Goal: Check status: Check status

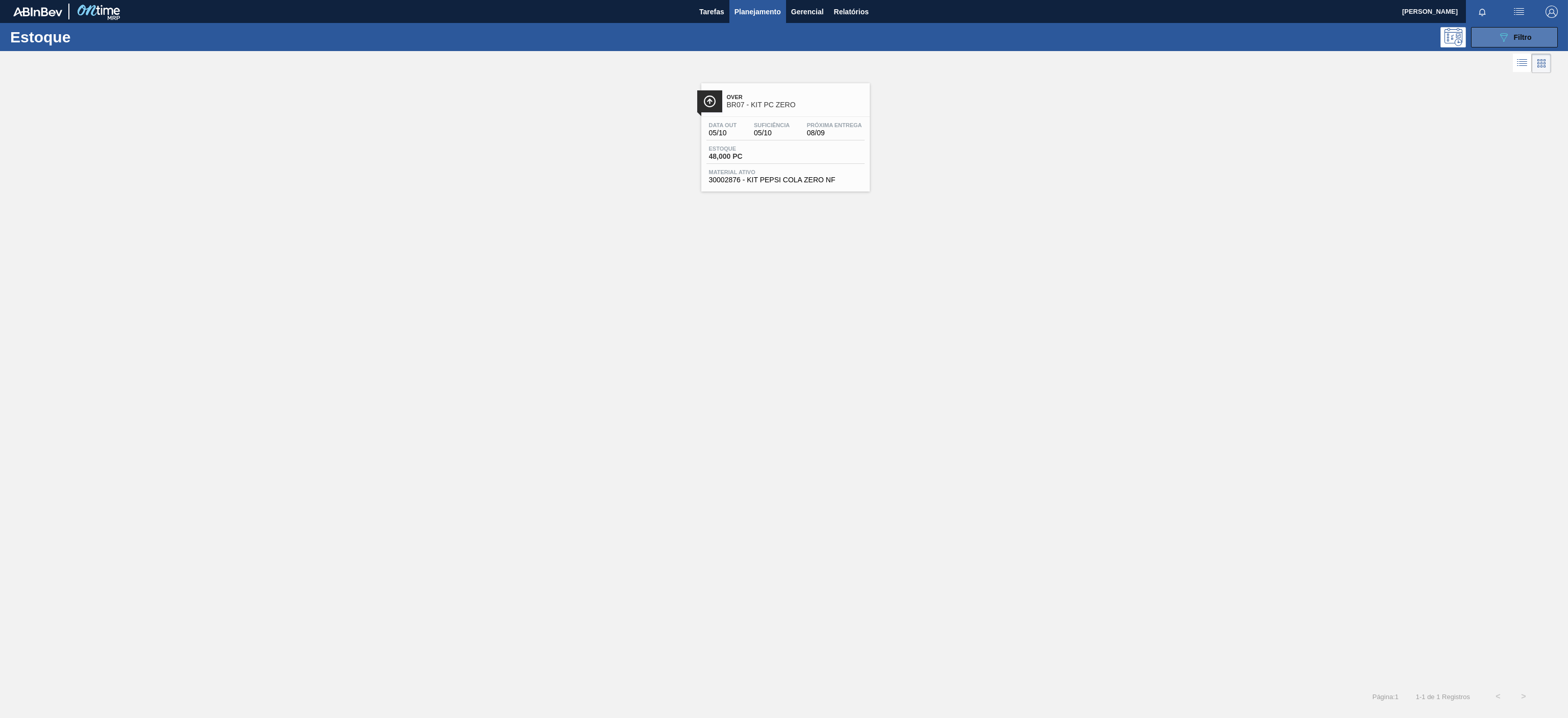
drag, startPoint x: 1500, startPoint y: 26, endPoint x: 1496, endPoint y: 28, distance: 4.5
click at [1499, 26] on div "Estoque 089F7B8B-B2A5-4AFE-B5C0-19BA573D28AC Filtro" at bounding box center [784, 37] width 1568 height 28
click at [777, 105] on span "BR07 - KIT PC ZERO" at bounding box center [796, 105] width 138 height 8
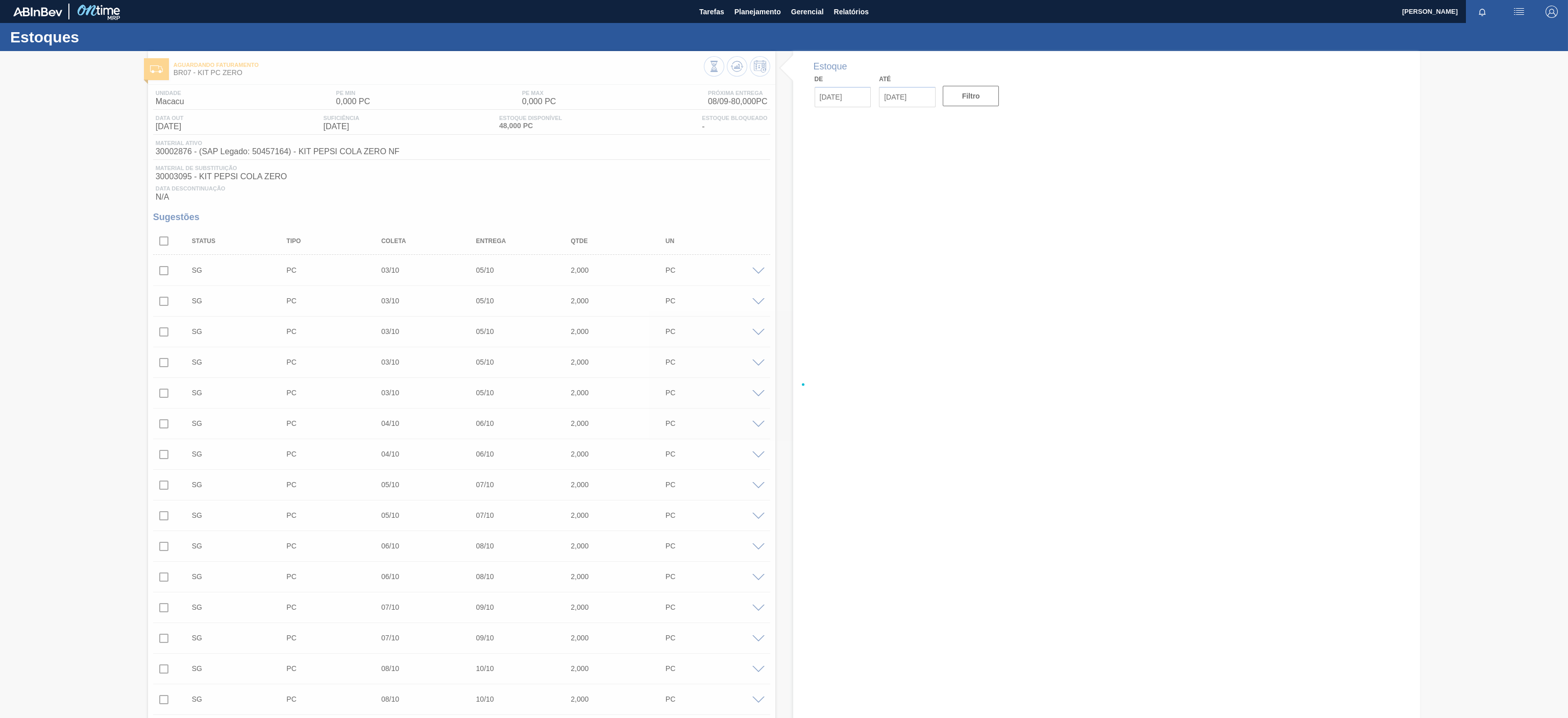
type input "[DATE]"
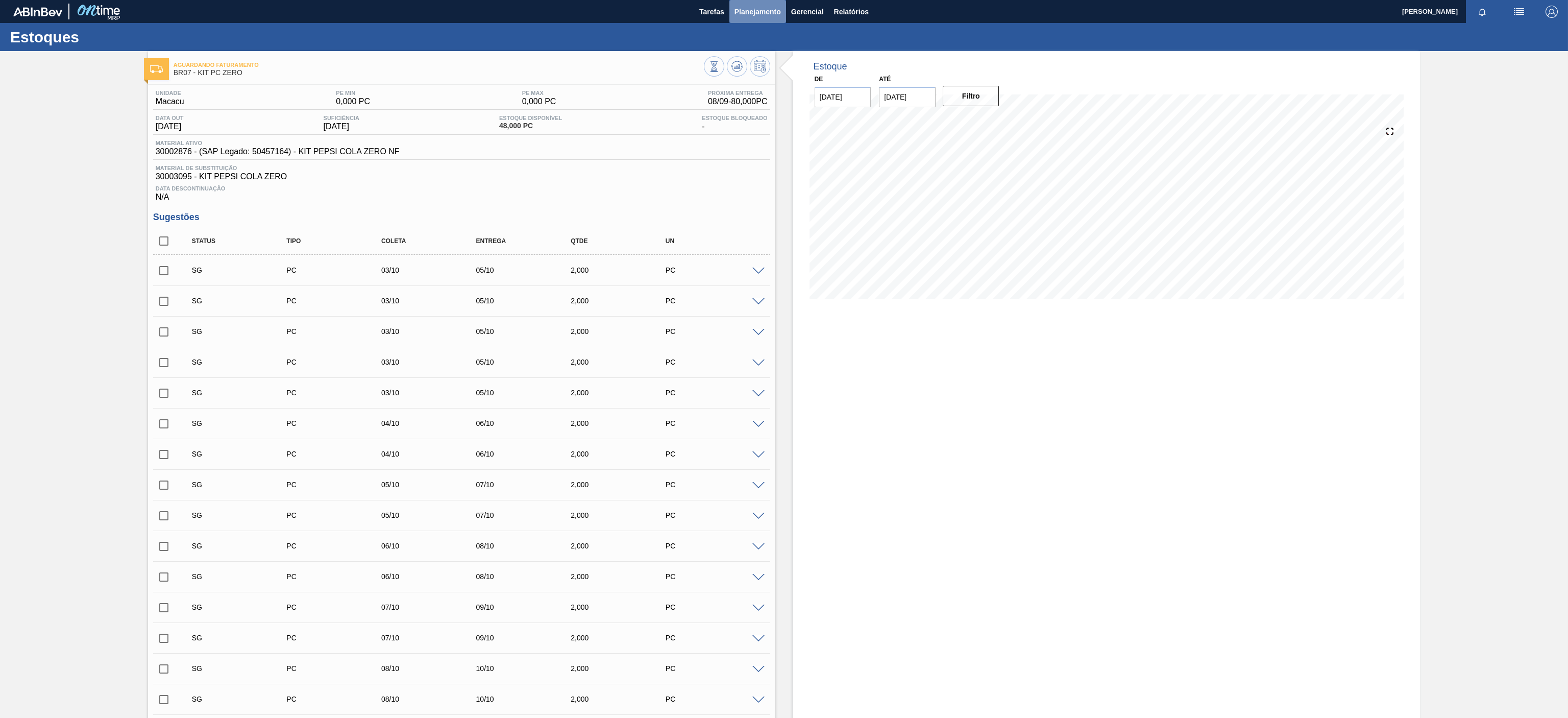
click at [754, 12] on span "Planejamento" at bounding box center [758, 12] width 46 height 12
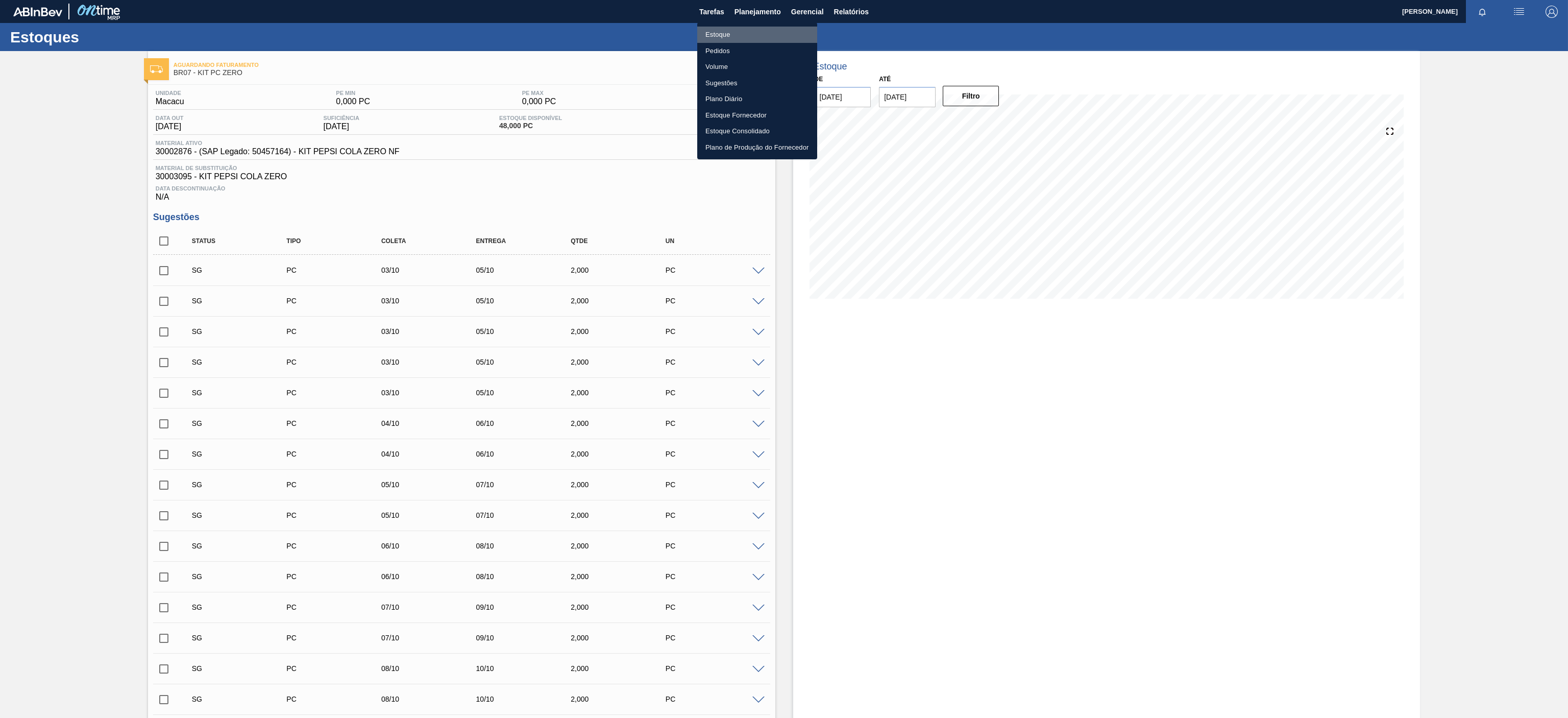
click at [708, 36] on li "Estoque" at bounding box center [757, 35] width 120 height 16
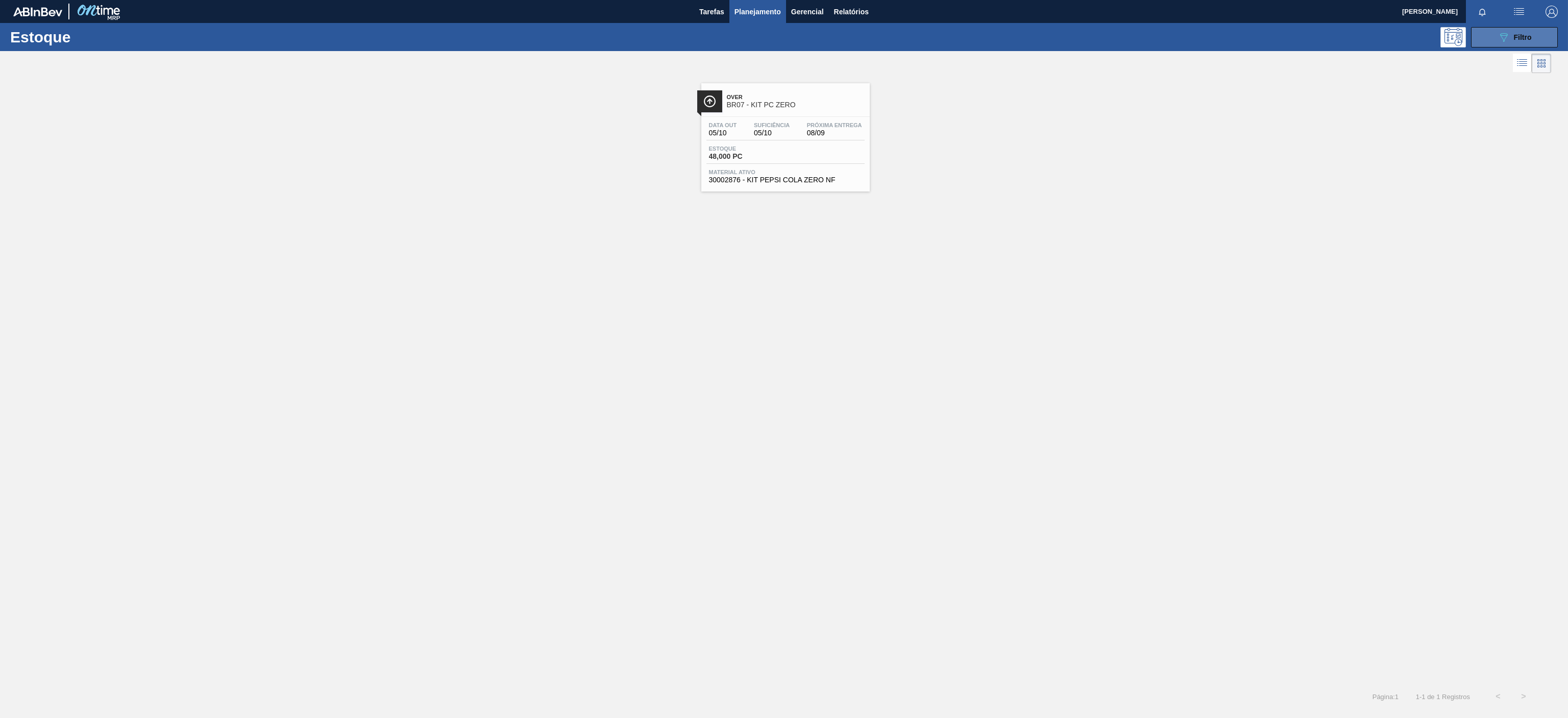
click at [1506, 44] on button "089F7B8B-B2A5-4AFE-B5C0-19BA573D28AC Filtro" at bounding box center [1514, 37] width 87 height 21
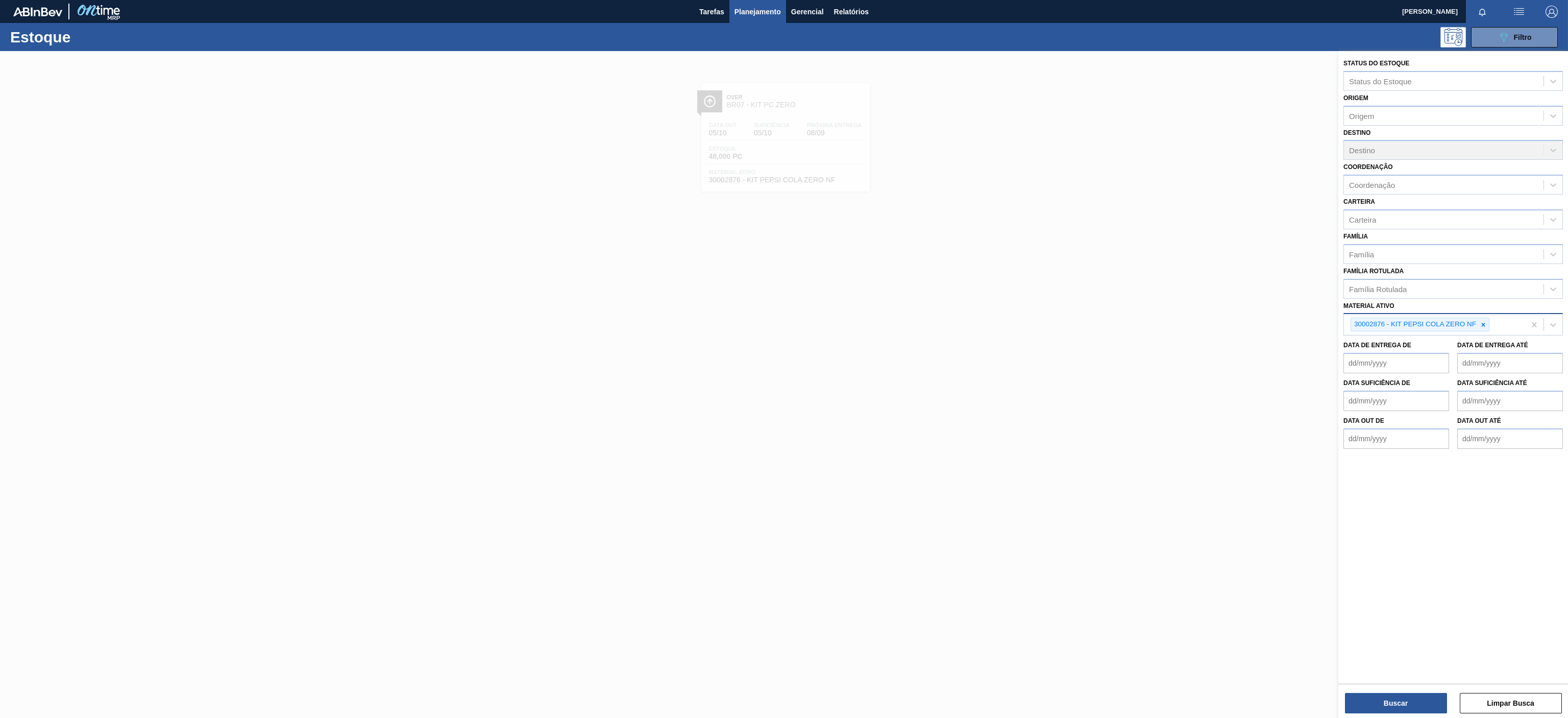
click at [1475, 320] on div "30002876 - KIT PEPSI COLA ZERO NF" at bounding box center [1415, 324] width 127 height 13
click at [1480, 322] on icon at bounding box center [1483, 325] width 7 height 7
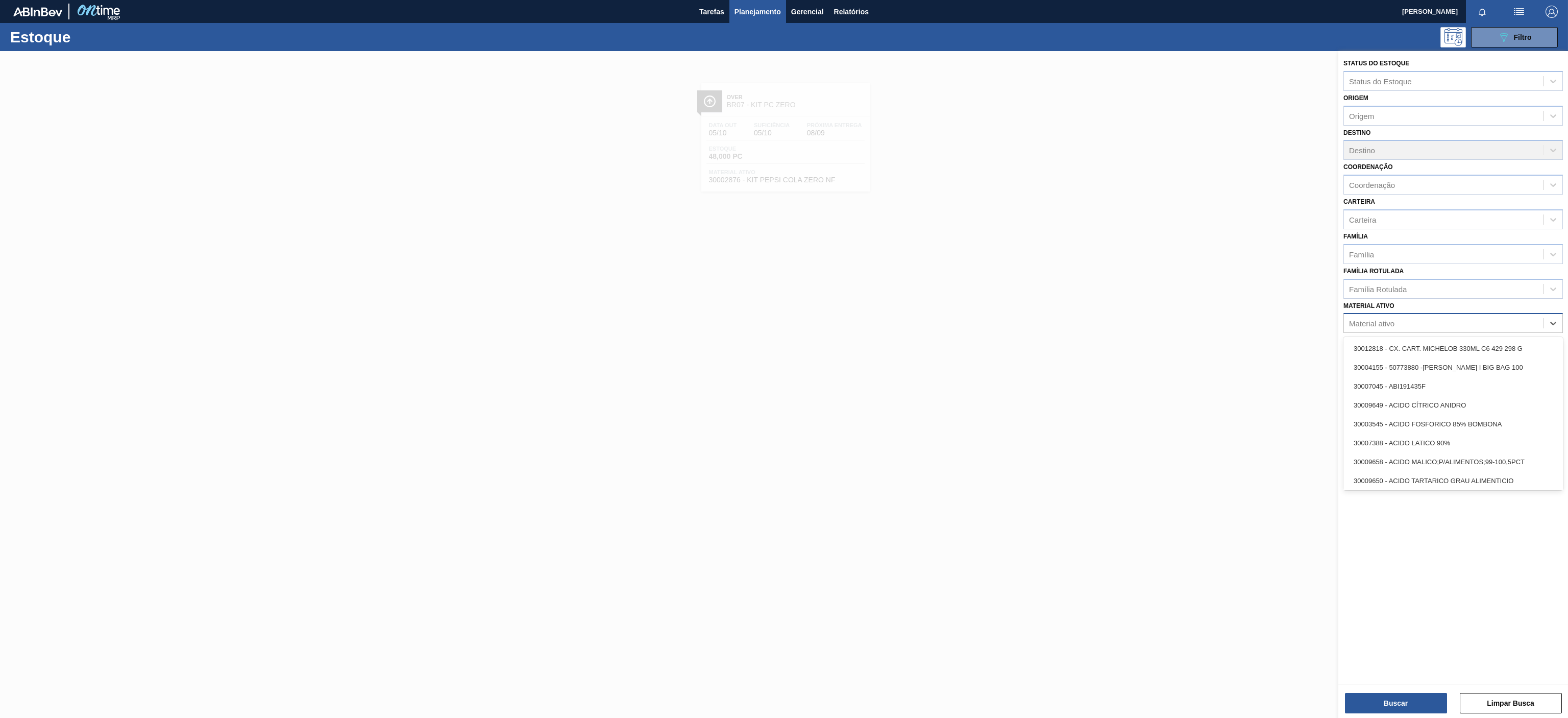
paste ativo "30030646"
type ativo "30030646"
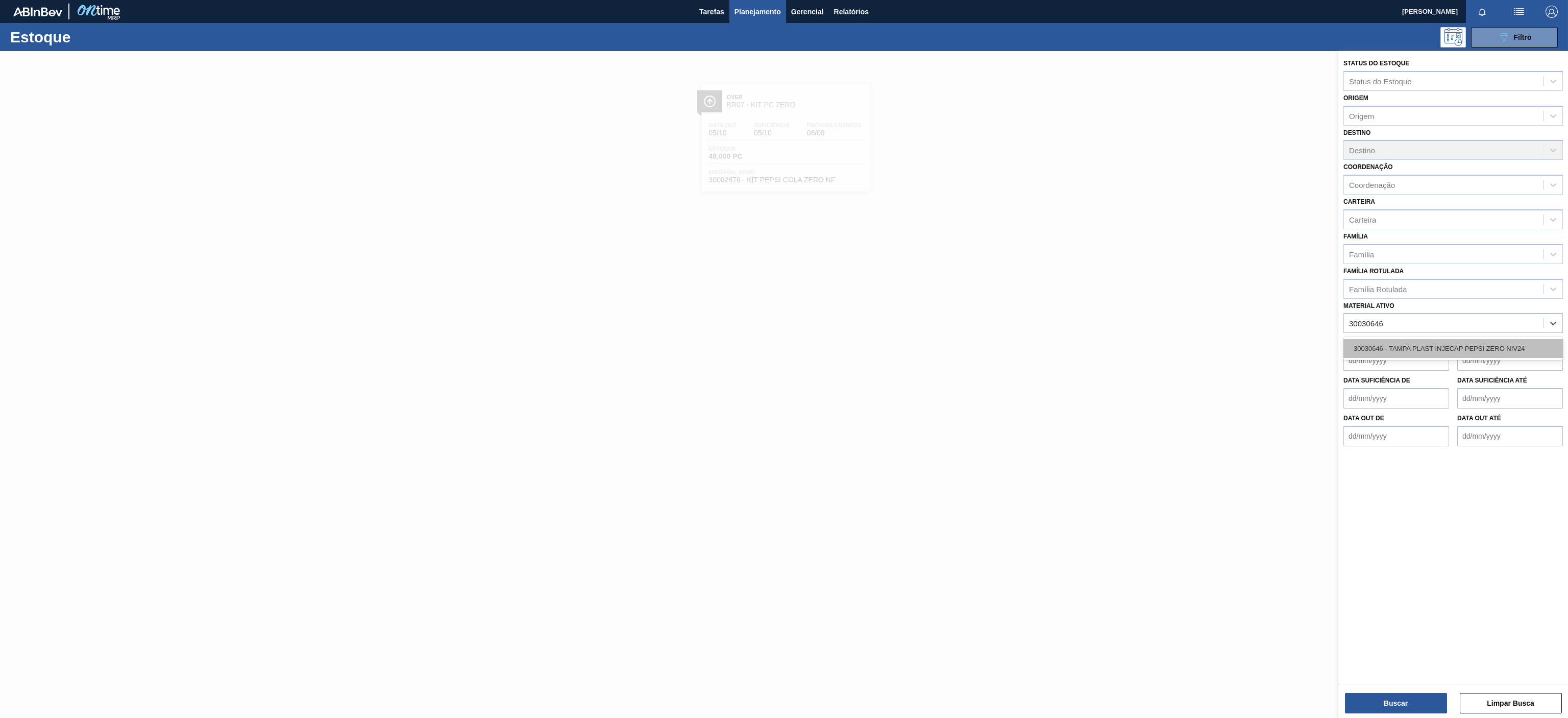
click at [1442, 353] on div "30030646 - TAMPA PLAST INJECAP PEPSI ZERO NIV24" at bounding box center [1453, 348] width 220 height 19
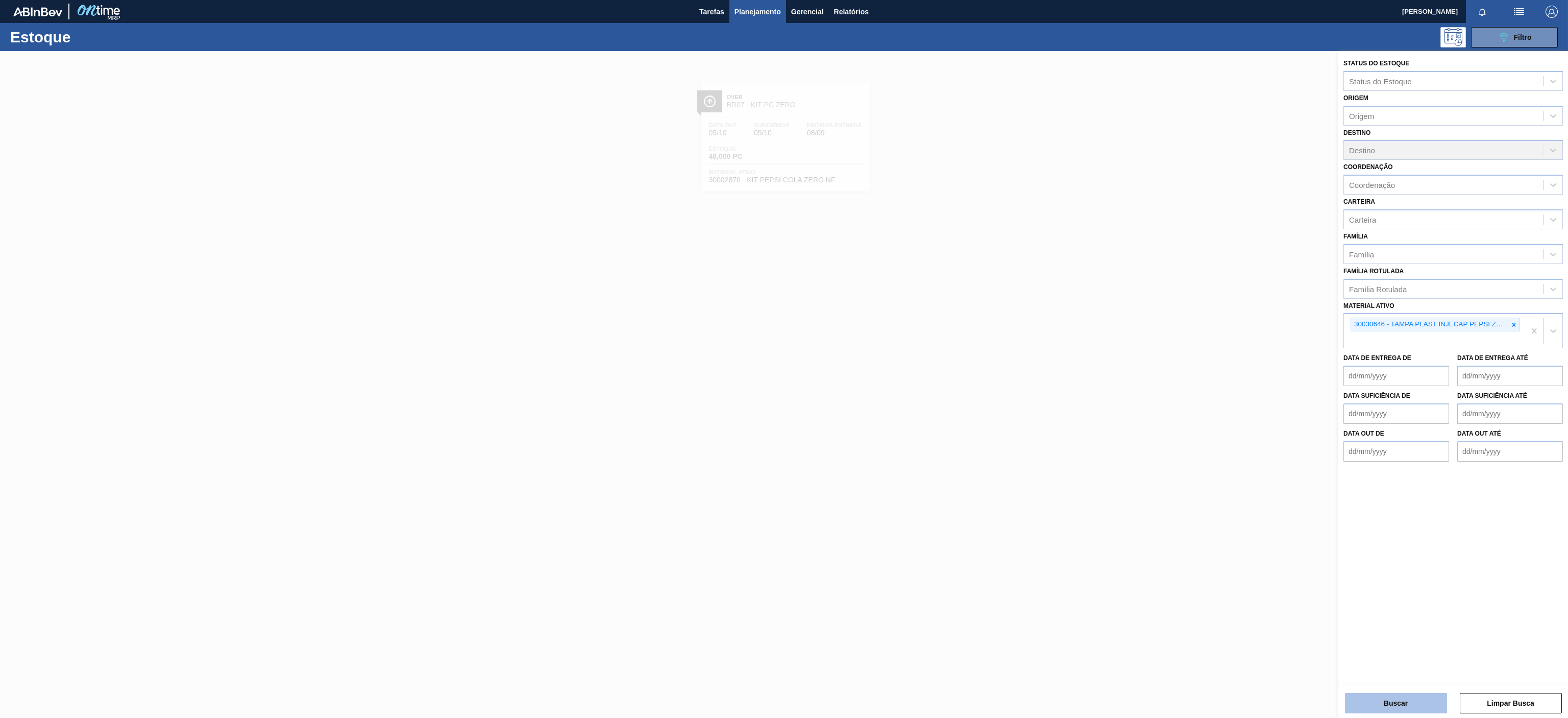
click at [1407, 712] on button "Buscar" at bounding box center [1396, 703] width 102 height 21
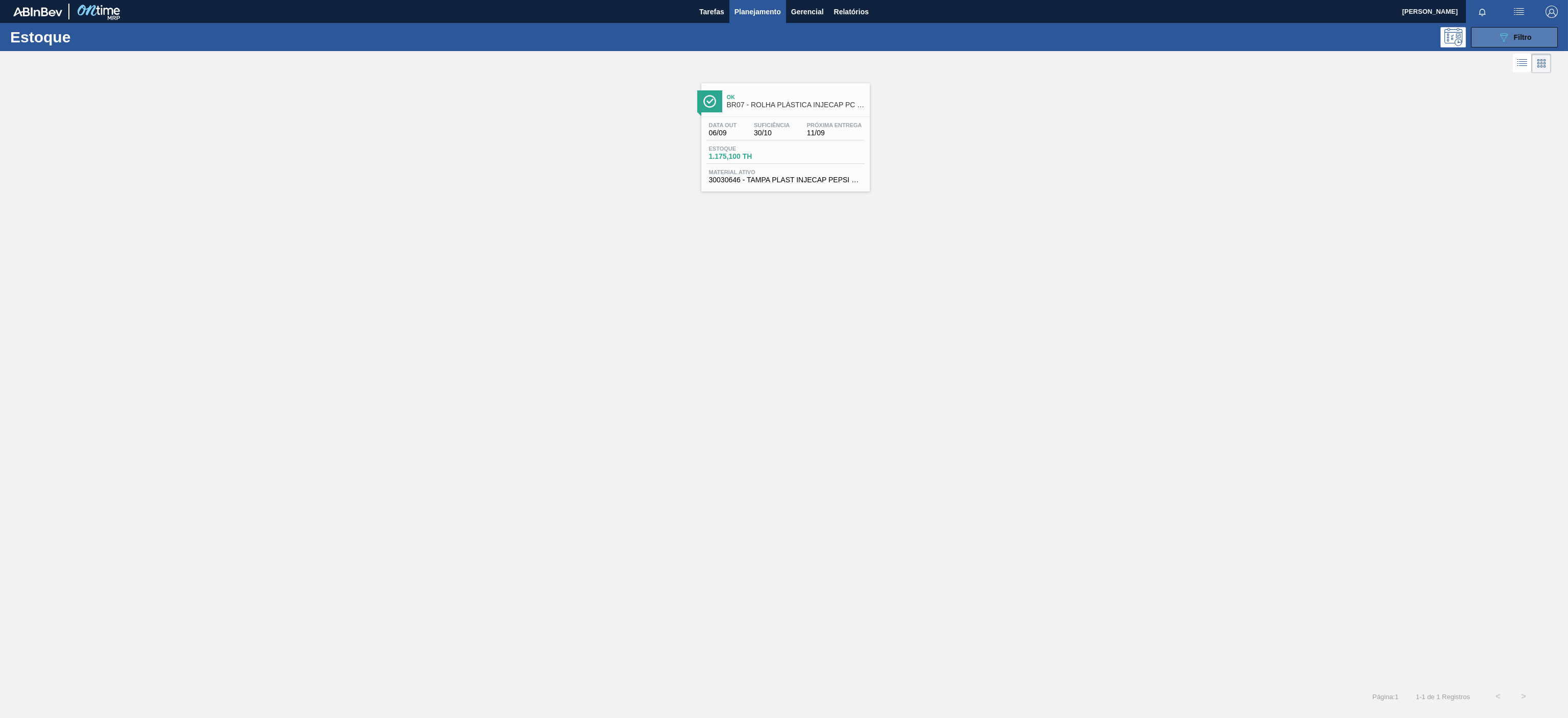
click at [1493, 42] on button "089F7B8B-B2A5-4AFE-B5C0-19BA573D28AC Filtro" at bounding box center [1514, 37] width 87 height 21
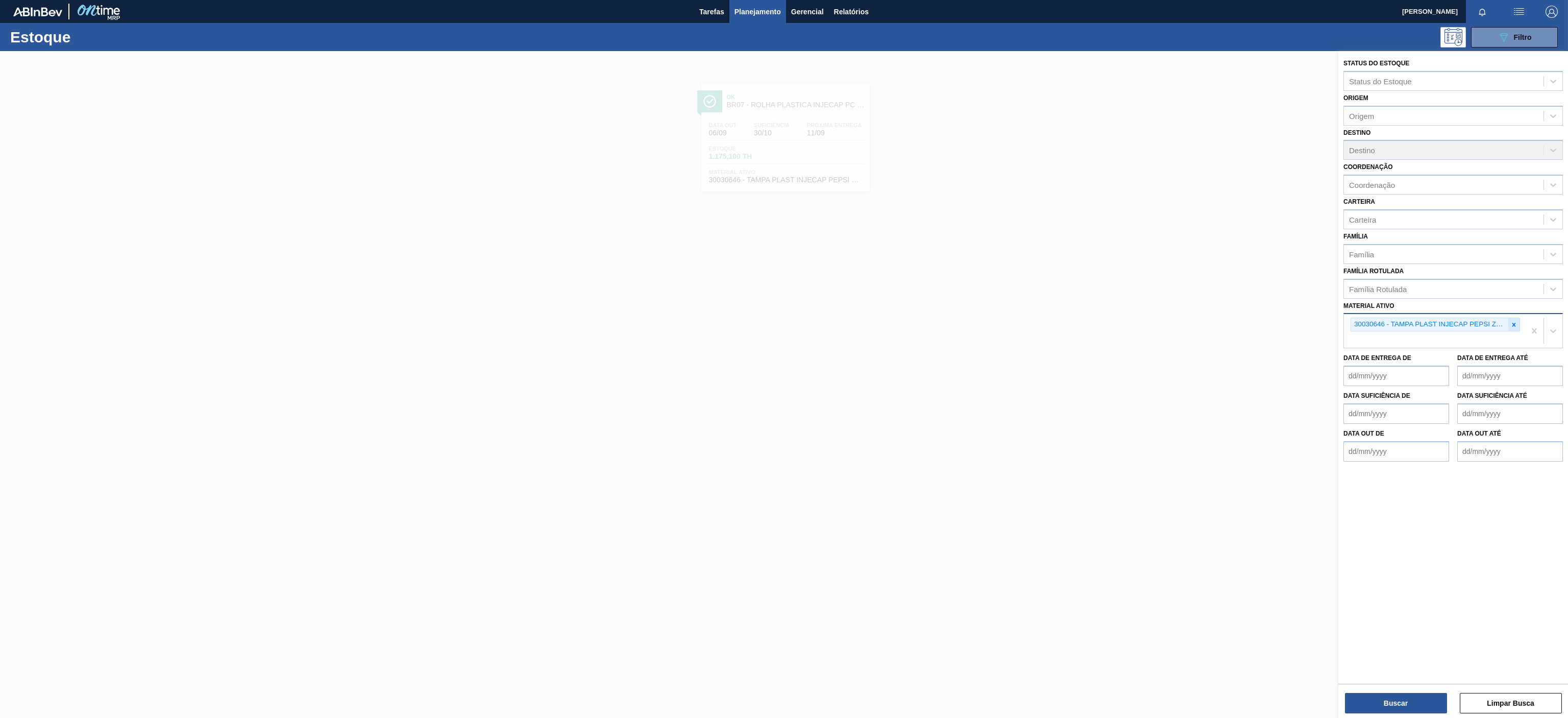
click at [1508, 325] on div at bounding box center [1514, 324] width 11 height 13
paste ativo "30003598"
type ativo "30003598"
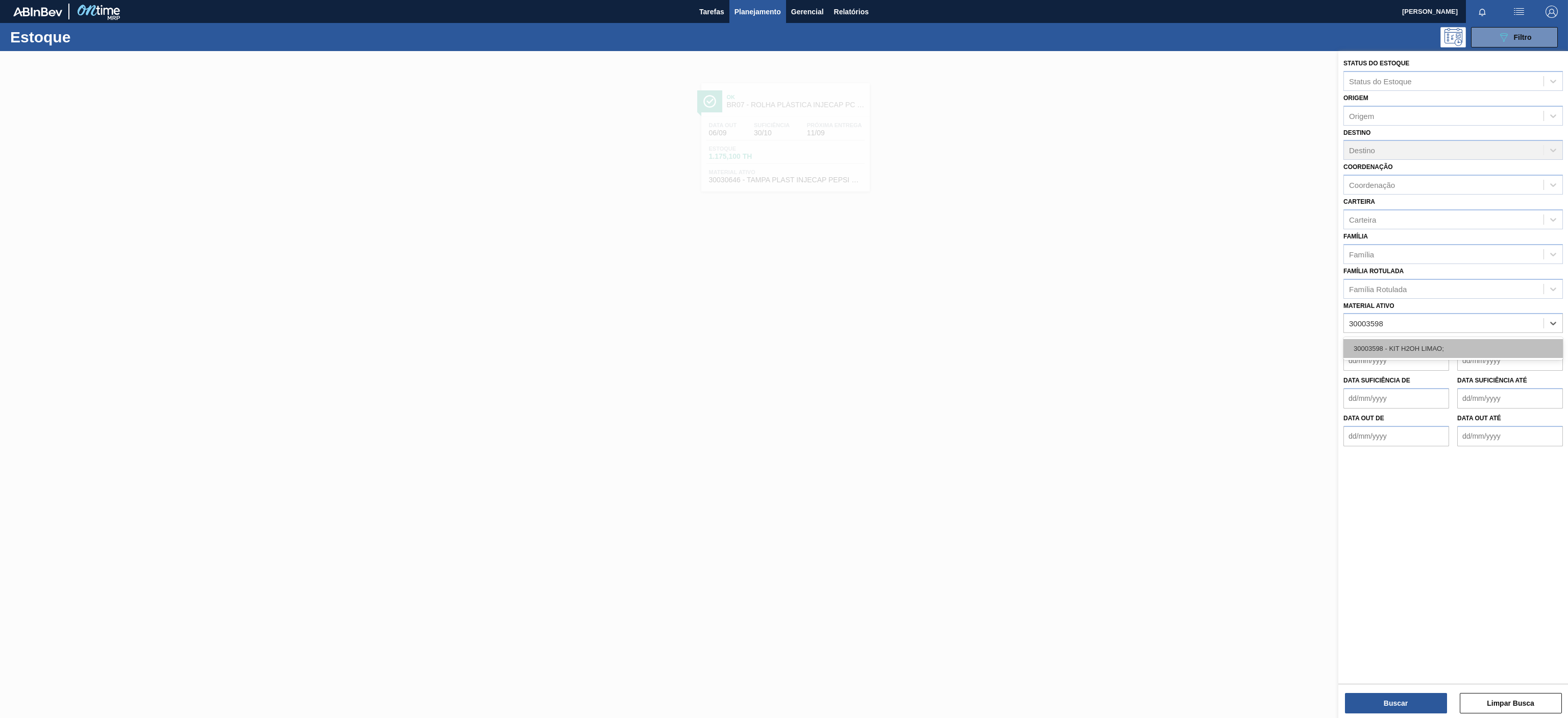
click at [1430, 350] on div "30003598 - KIT H2OH LIMAO;" at bounding box center [1453, 348] width 220 height 19
click at [1383, 707] on button "Buscar" at bounding box center [1396, 703] width 102 height 21
